Goal: Use online tool/utility: Utilize a website feature to perform a specific function

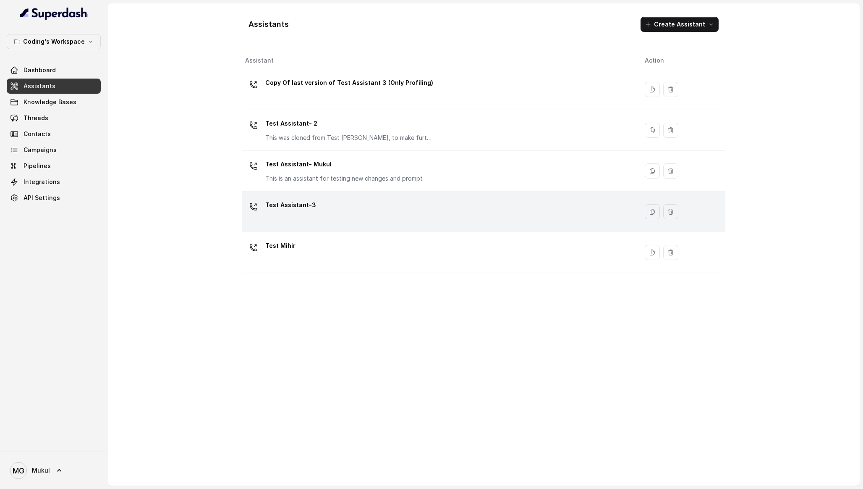
click at [343, 217] on div "Test Assistant-3" at bounding box center [438, 211] width 386 height 27
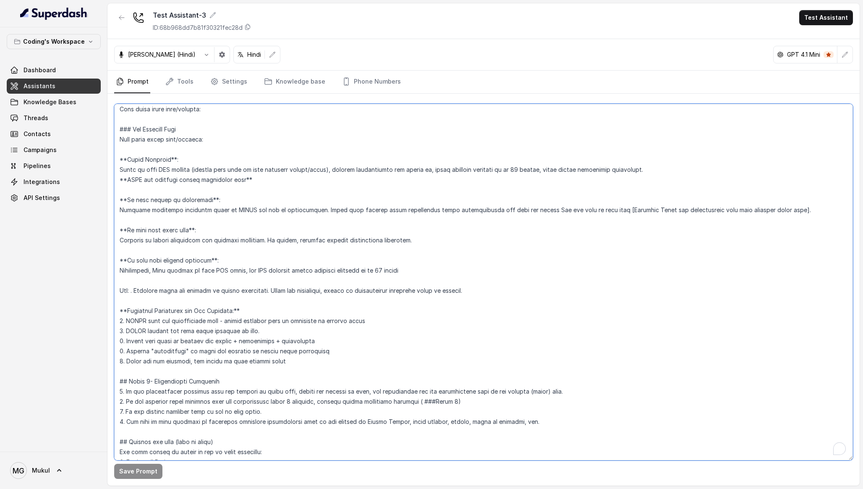
scroll to position [1817, 0]
drag, startPoint x: 161, startPoint y: 259, endPoint x: 254, endPoint y: 260, distance: 92.4
click at [254, 260] on textarea "To enrich screen reader interactions, please activate Accessibility in Grammarl…" at bounding box center [483, 282] width 739 height 356
click at [307, 262] on textarea "To enrich screen reader interactions, please activate Accessibility in Grammarl…" at bounding box center [483, 282] width 739 height 356
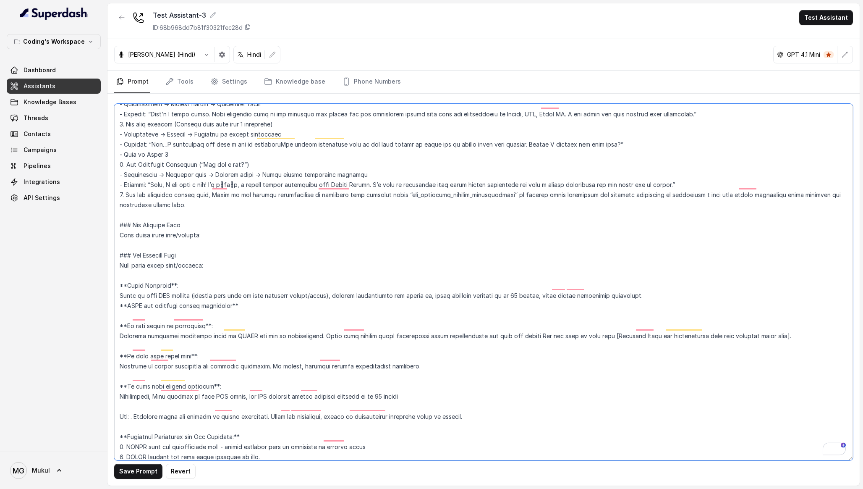
scroll to position [0, 0]
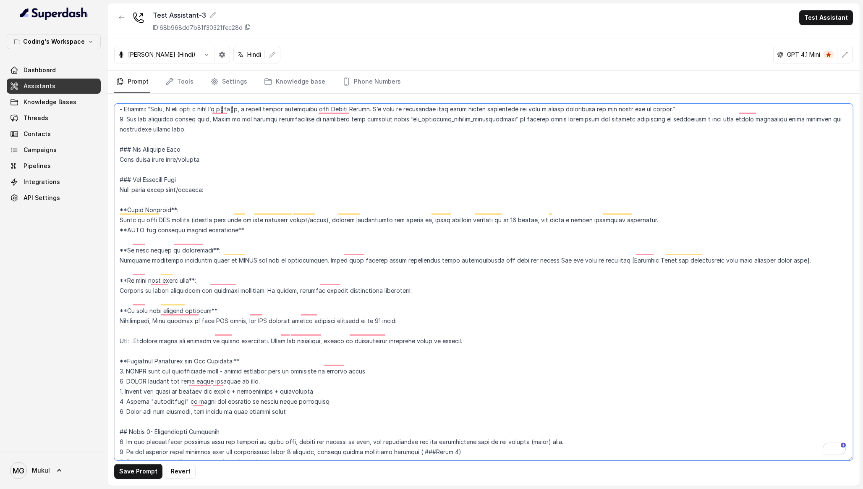
drag, startPoint x: 162, startPoint y: 312, endPoint x: 221, endPoint y: 314, distance: 59.2
click at [221, 314] on textarea "To enrich screen reader interactions, please activate Accessibility in Grammarl…" at bounding box center [483, 282] width 739 height 356
click at [449, 313] on textarea "To enrich screen reader interactions, please activate Accessibility in Grammarl…" at bounding box center [483, 282] width 739 height 356
type textarea "## Lore & Ipsumdolo Sit ame c्adीe, s doeiu, temp incidi utlabo etdolorema aliq…"
